Goal: Find specific page/section: Find specific page/section

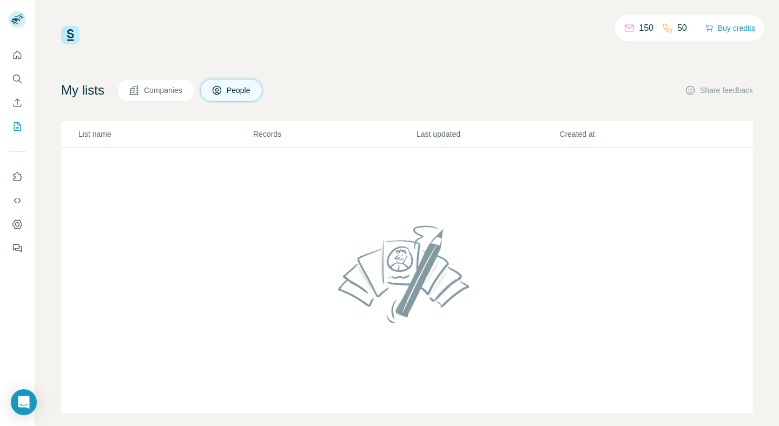
click at [395, 84] on div "My lists Companies People Share feedback" at bounding box center [406, 90] width 691 height 23
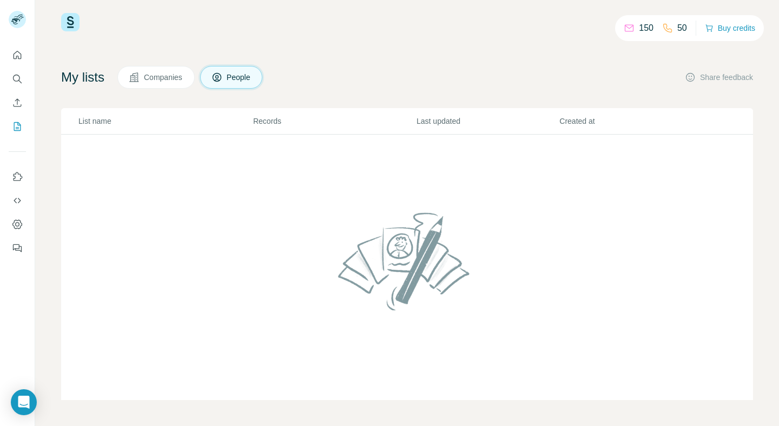
click at [162, 74] on span "Companies" at bounding box center [163, 77] width 39 height 11
click at [238, 75] on span "People" at bounding box center [239, 77] width 25 height 11
